Goal: Navigation & Orientation: Find specific page/section

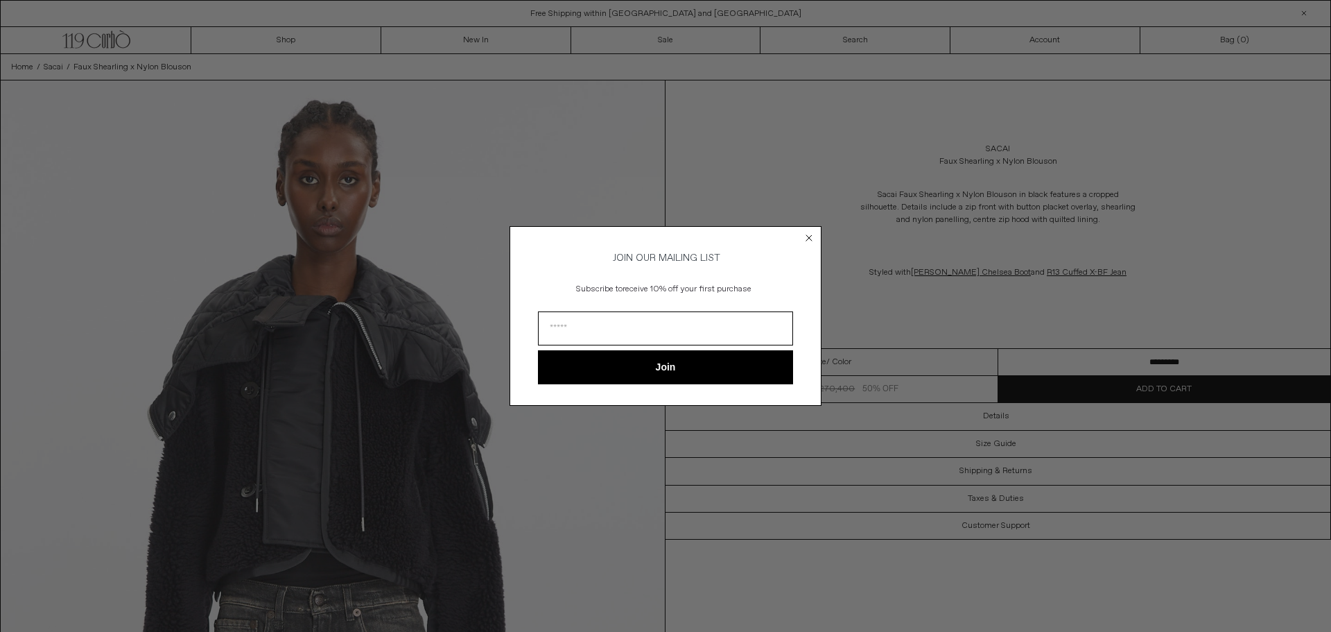
click at [807, 236] on circle "Close dialog" at bounding box center [809, 238] width 13 height 13
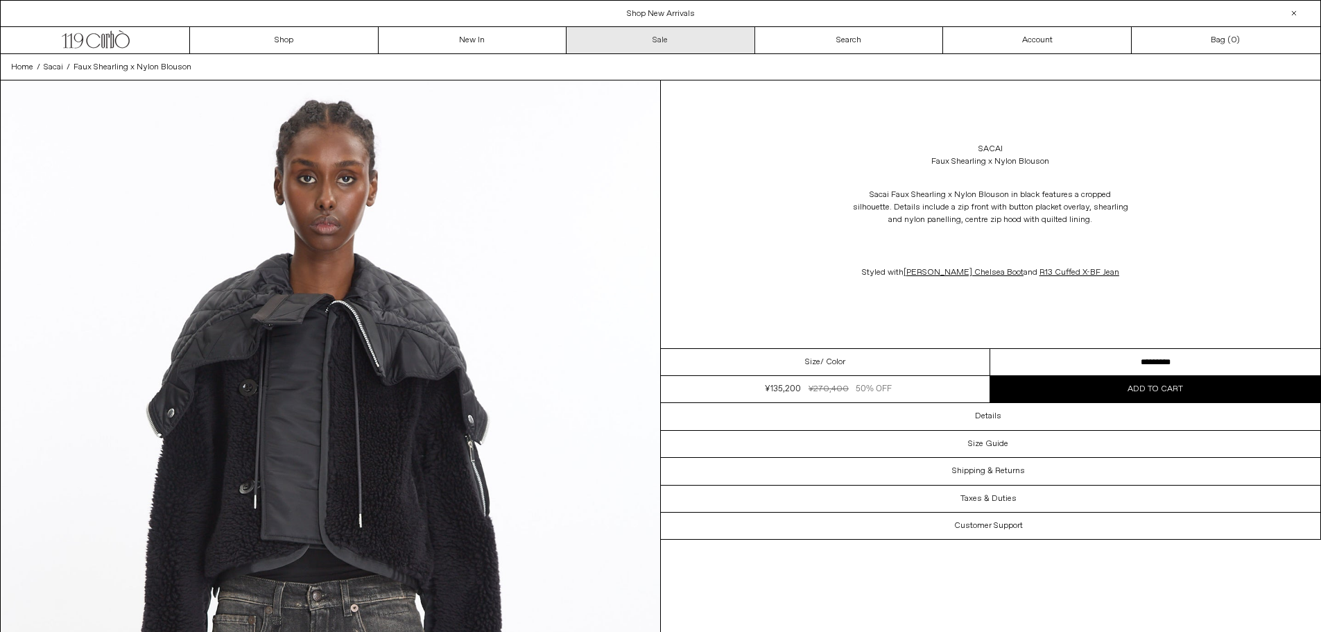
click at [645, 35] on link "Sale" at bounding box center [660, 40] width 189 height 26
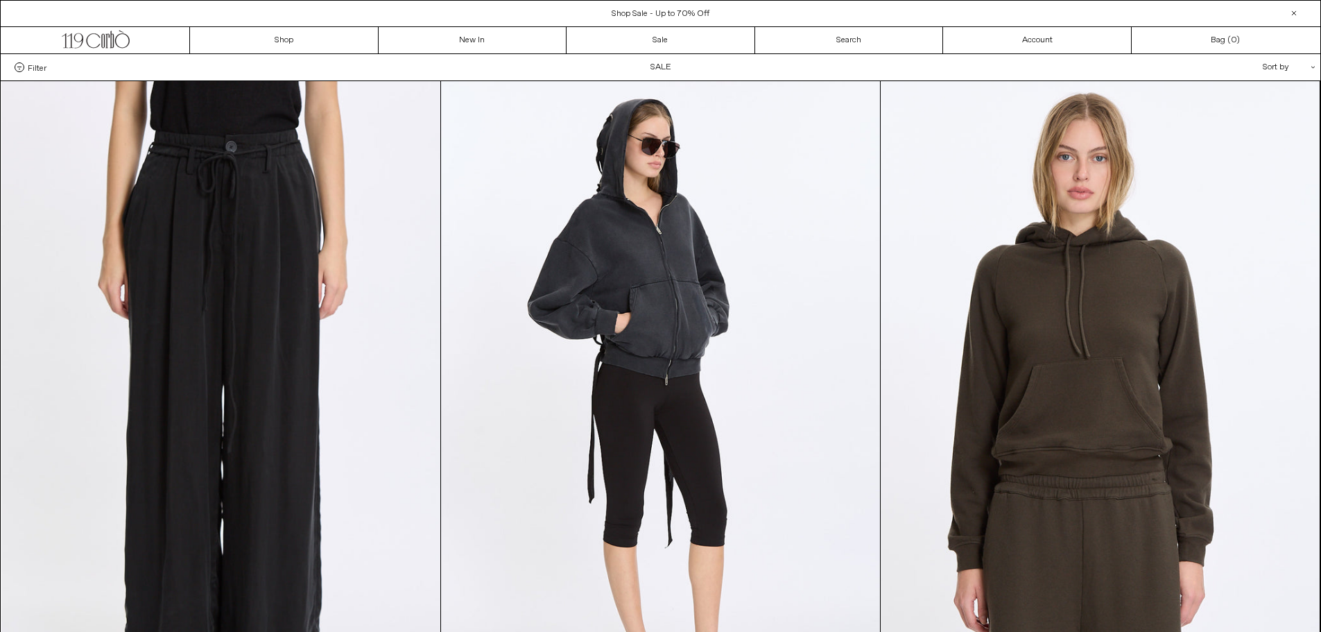
click at [40, 67] on span "Filter" at bounding box center [37, 67] width 19 height 10
click at [0, 0] on select "**********" at bounding box center [0, 0] width 0 height 0
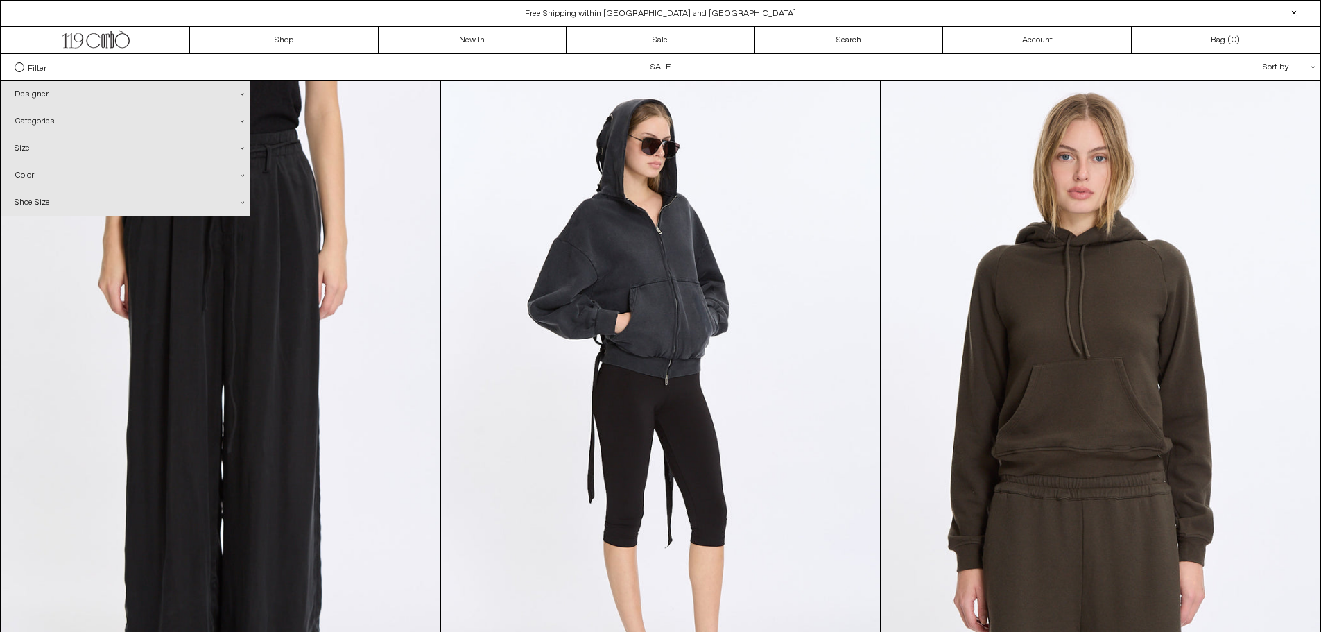
click at [61, 96] on div "Designer .cls-1{fill:#231f20}" at bounding box center [125, 94] width 249 height 26
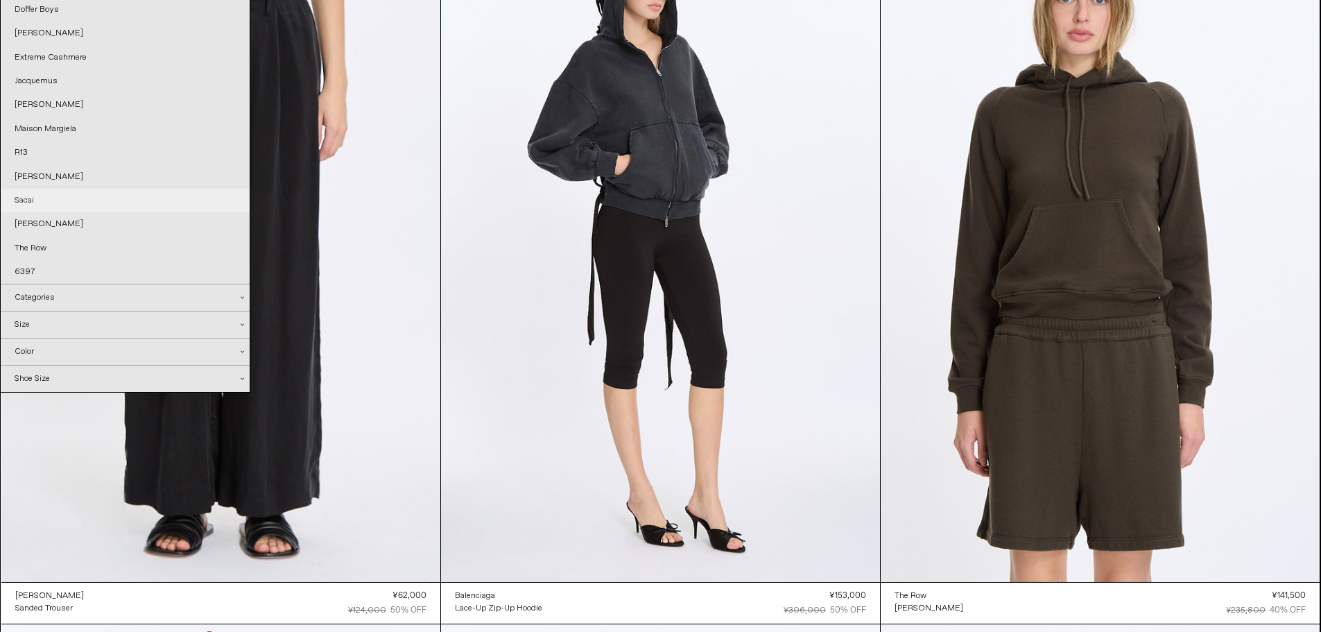
scroll to position [139, 0]
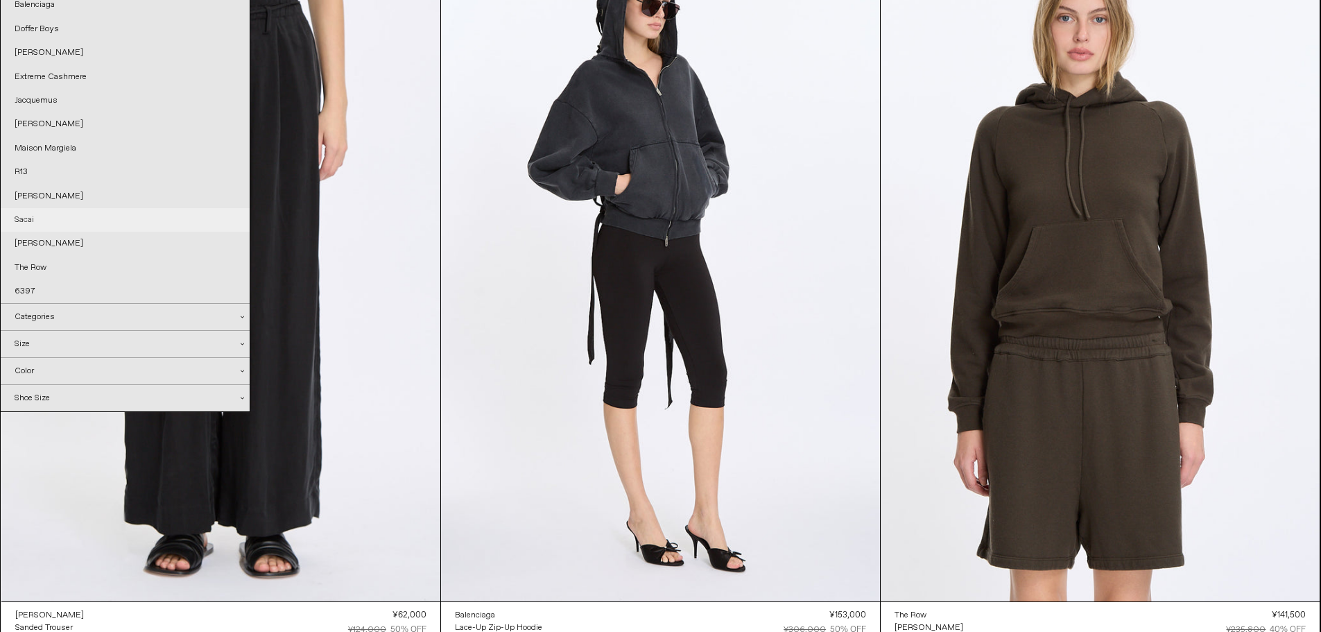
click at [44, 216] on link "Sacai" at bounding box center [125, 220] width 249 height 24
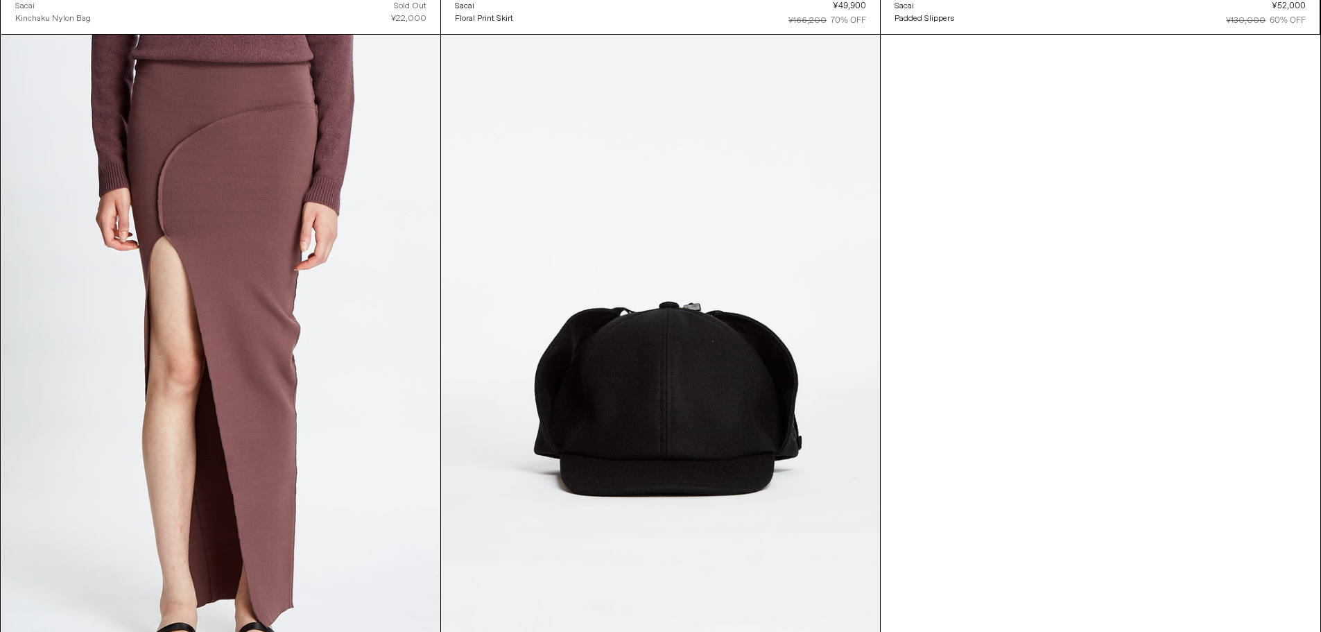
scroll to position [2219, 0]
